Goal: Task Accomplishment & Management: Use online tool/utility

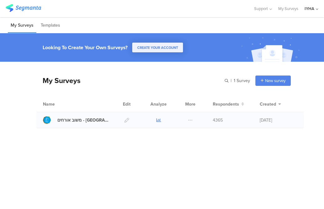
click at [156, 123] on link at bounding box center [158, 120] width 5 height 16
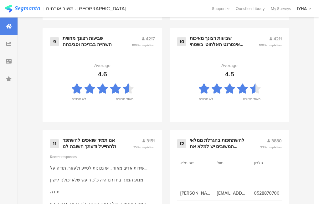
scroll to position [727, 0]
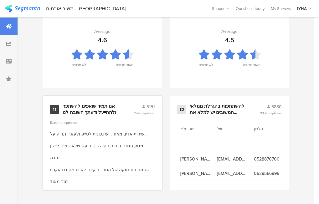
click at [92, 112] on div "אנו תמיד שואפים להשתפר ולהתייעל ודעתך חשובה לנו" at bounding box center [90, 109] width 55 height 12
